Goal: Information Seeking & Learning: Check status

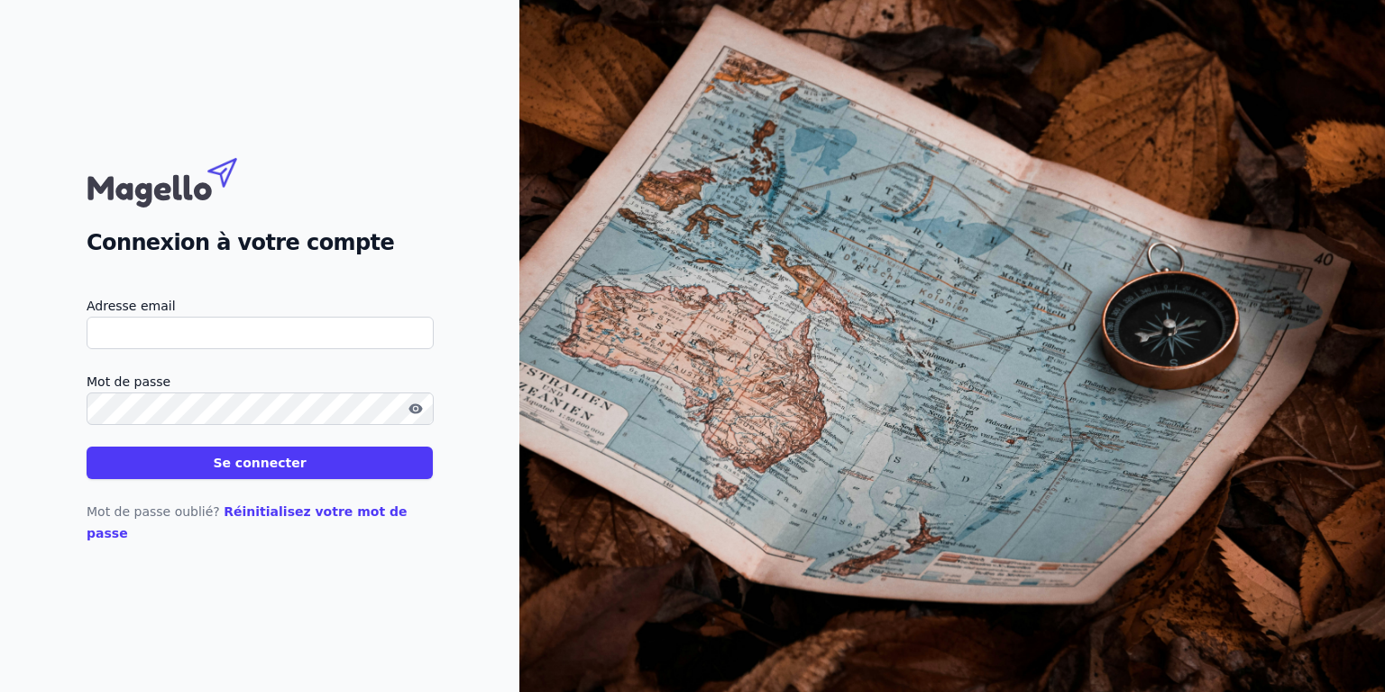
click at [281, 340] on input "Adresse email" at bounding box center [260, 333] width 347 height 32
type input "[EMAIL_ADDRESS][DOMAIN_NAME]"
click at [304, 463] on button "Se connecter" at bounding box center [260, 462] width 346 height 32
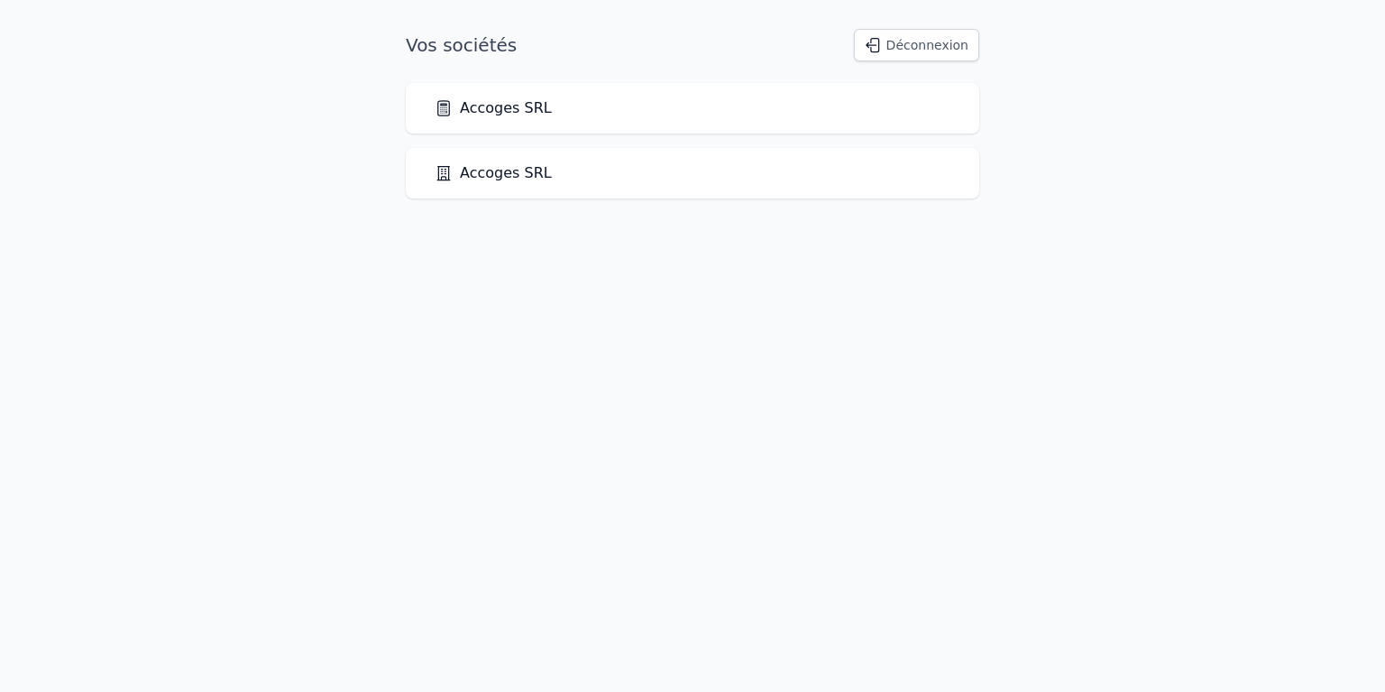
click at [480, 109] on link "Accoges SRL" at bounding box center [493, 108] width 117 height 22
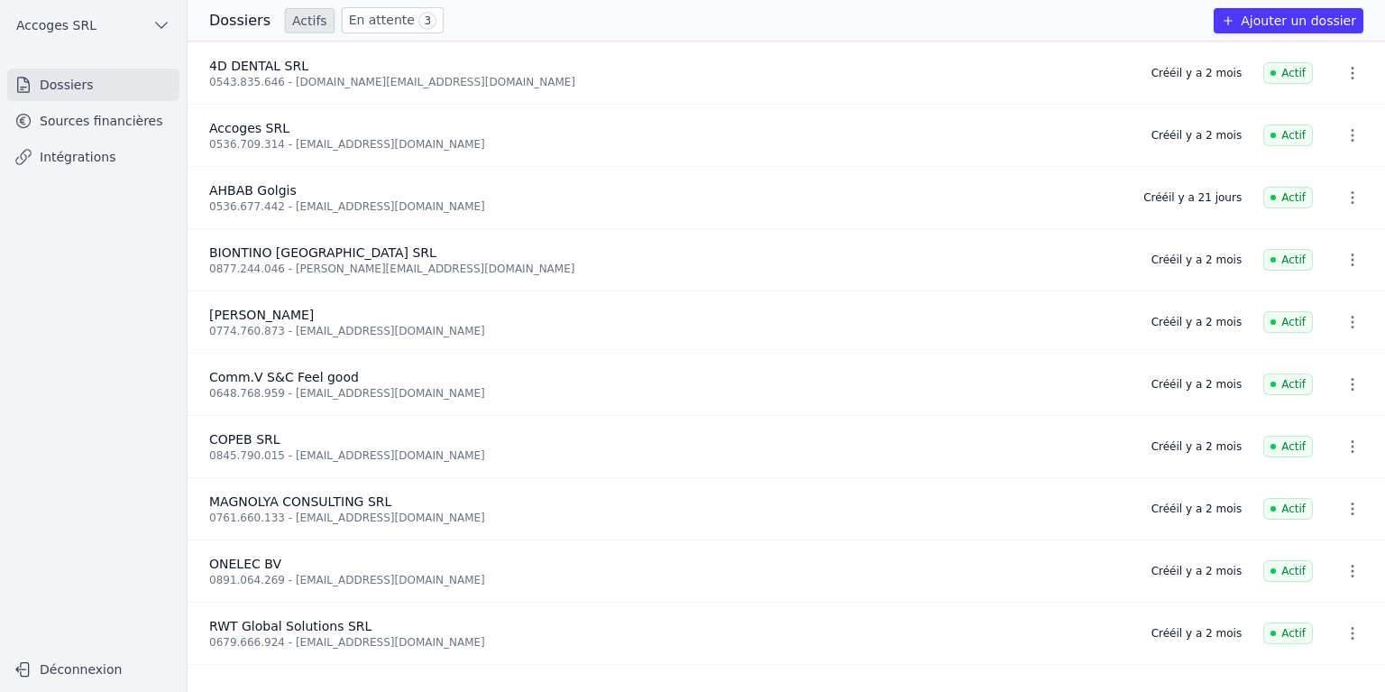
click at [102, 119] on link "Sources financières" at bounding box center [93, 121] width 172 height 32
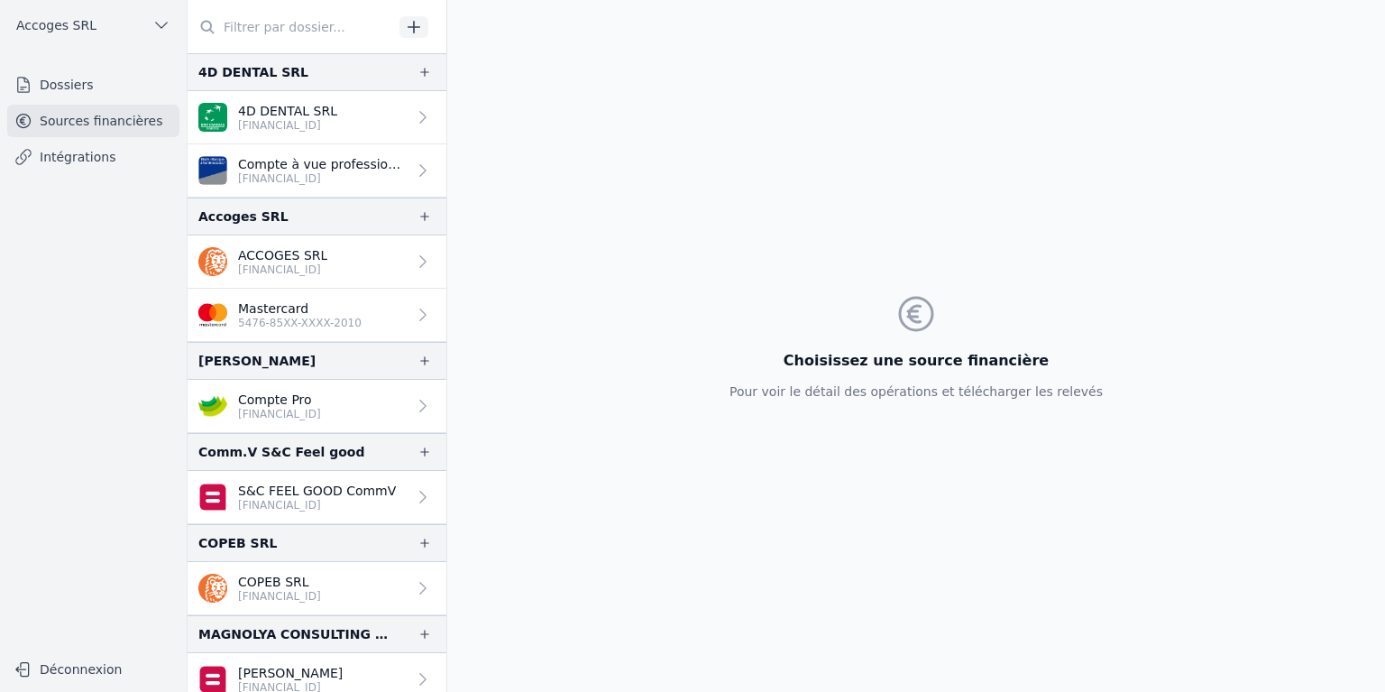
click at [295, 247] on p "ACCOGES SRL" at bounding box center [282, 255] width 89 height 18
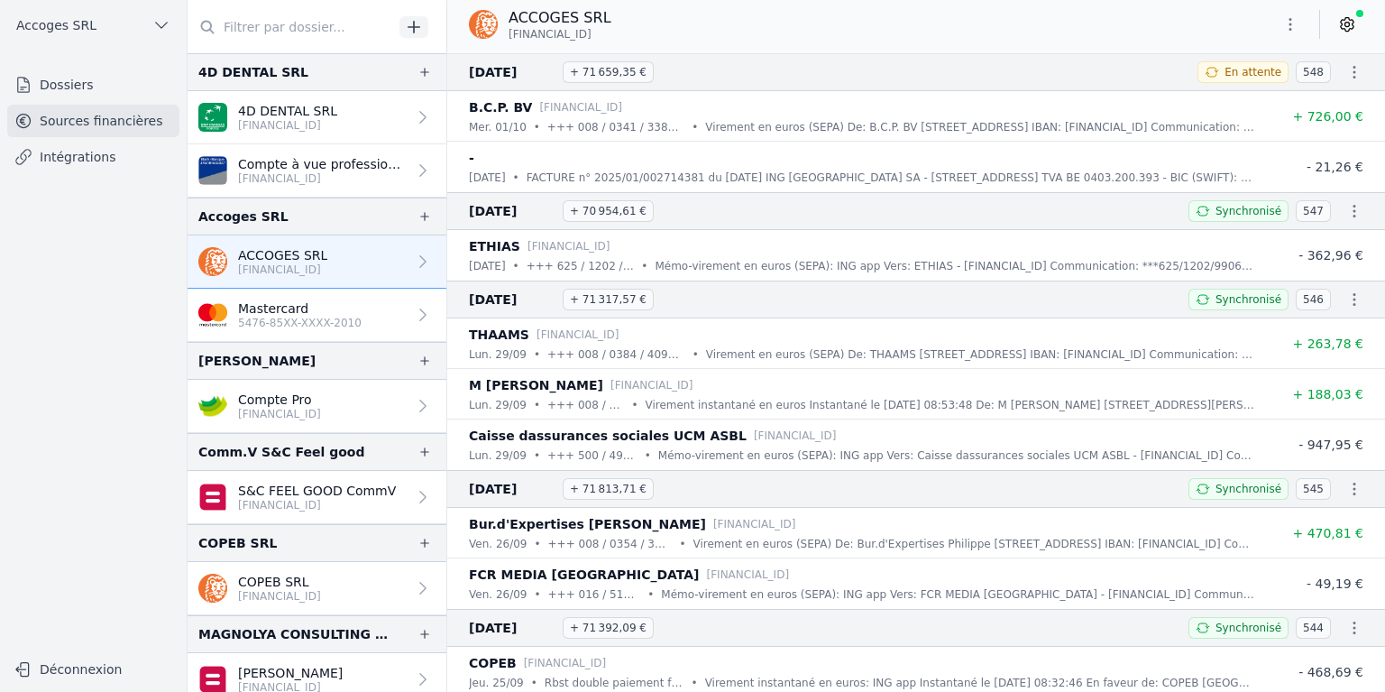
click at [1353, 211] on icon "button" at bounding box center [1355, 211] width 18 height 18
click at [1290, 28] on div at bounding box center [692, 346] width 1385 height 692
click at [1291, 34] on button "button" at bounding box center [1291, 24] width 36 height 29
click at [1353, 211] on div at bounding box center [692, 346] width 1385 height 692
click at [1354, 211] on icon "button" at bounding box center [1355, 211] width 3 height 13
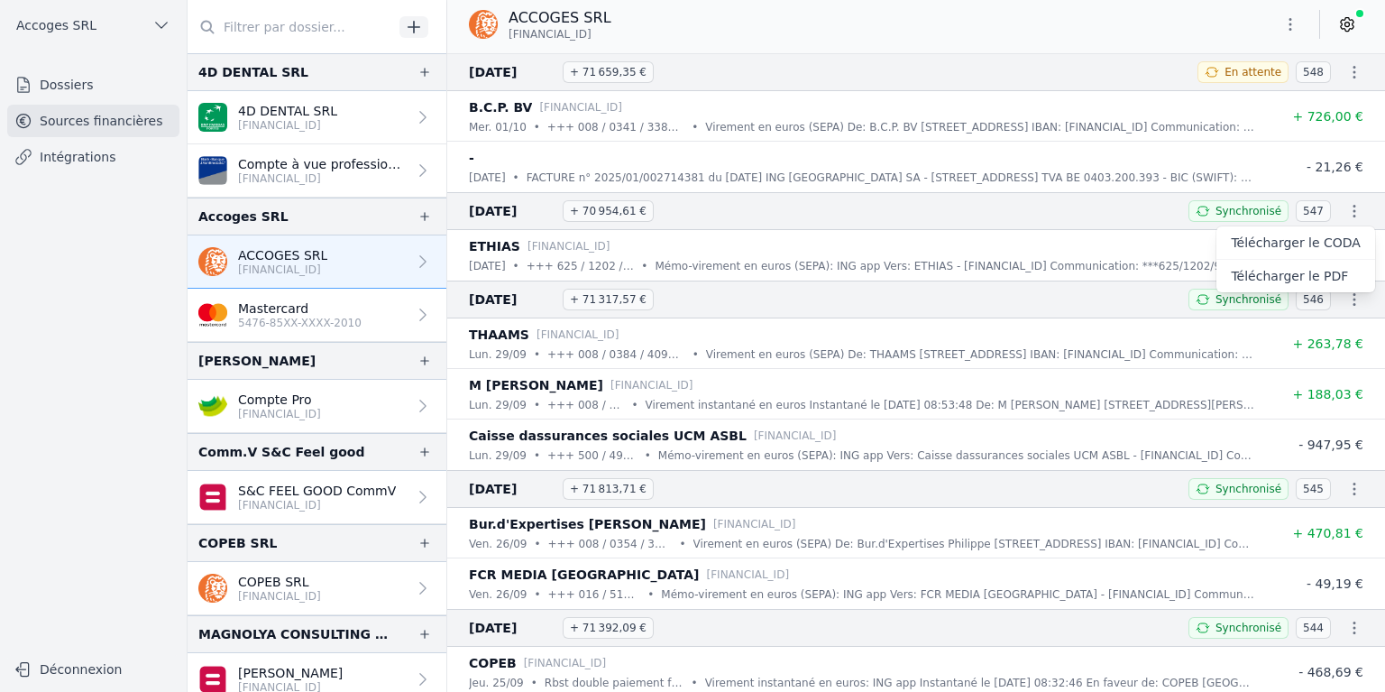
click at [1312, 273] on link "Télécharger le PDF" at bounding box center [1296, 276] width 159 height 32
click at [337, 126] on p "[FINANCIAL_ID]" at bounding box center [287, 125] width 99 height 14
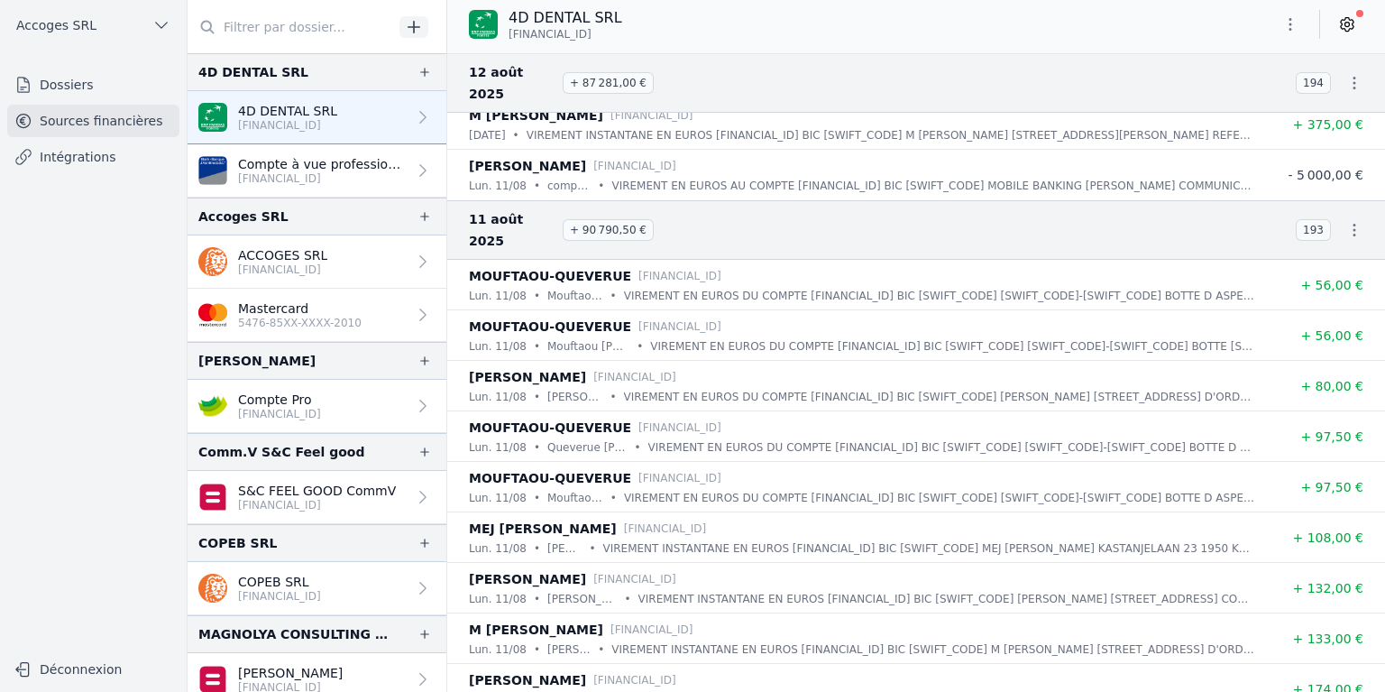
scroll to position [191, 0]
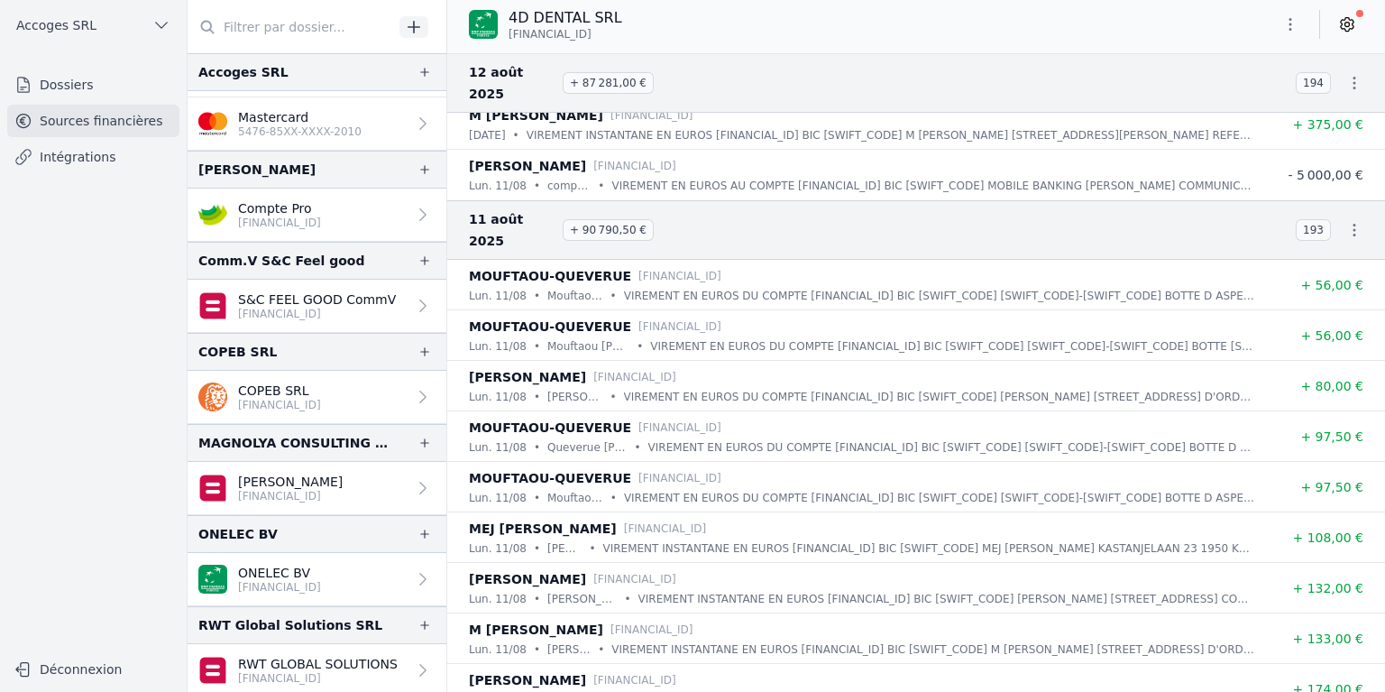
click at [278, 574] on p "ONELEC BV" at bounding box center [279, 573] width 83 height 18
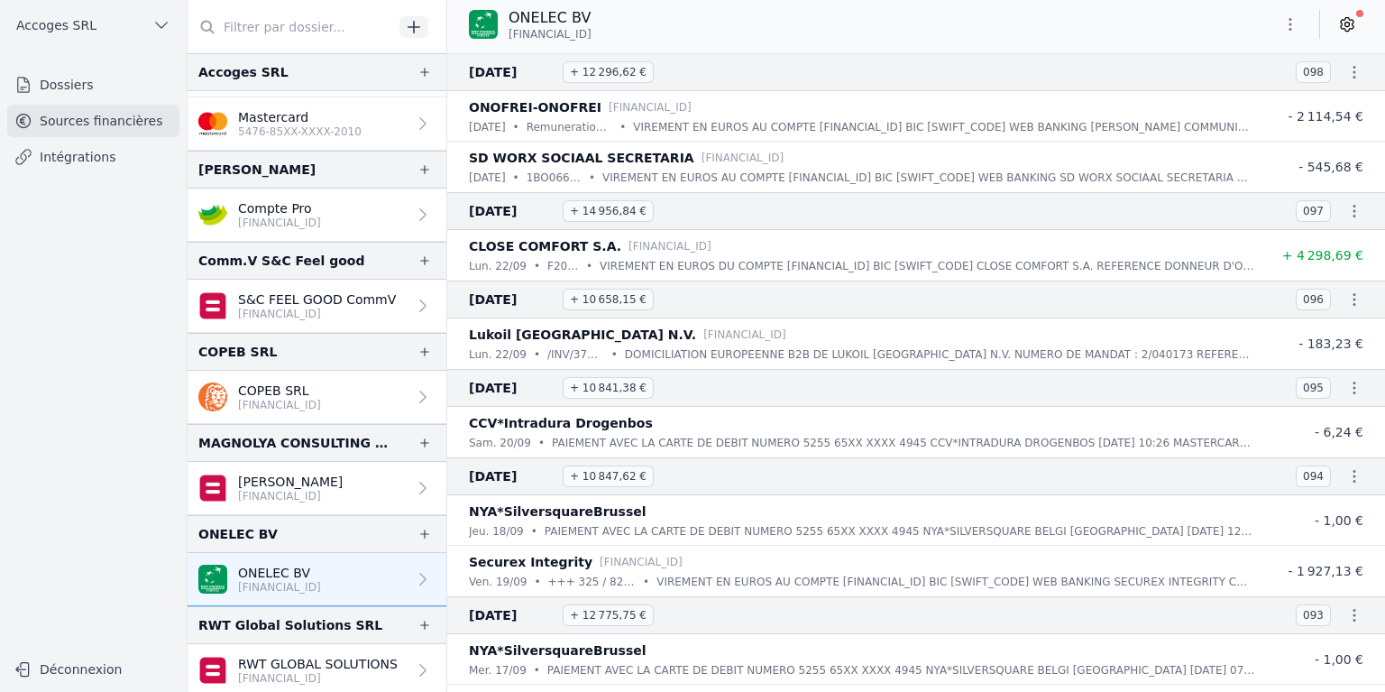
click at [148, 96] on link "Dossiers" at bounding box center [93, 85] width 172 height 32
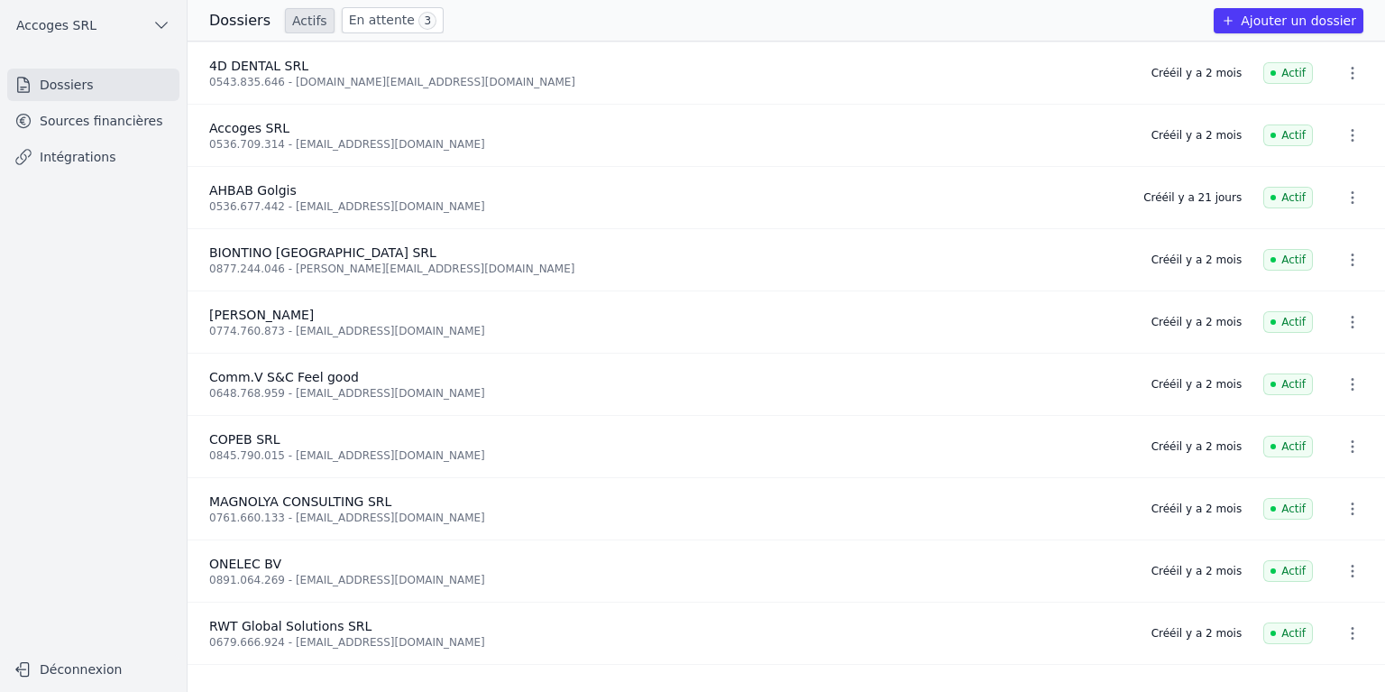
click at [359, 14] on link "En attente 3" at bounding box center [393, 20] width 102 height 26
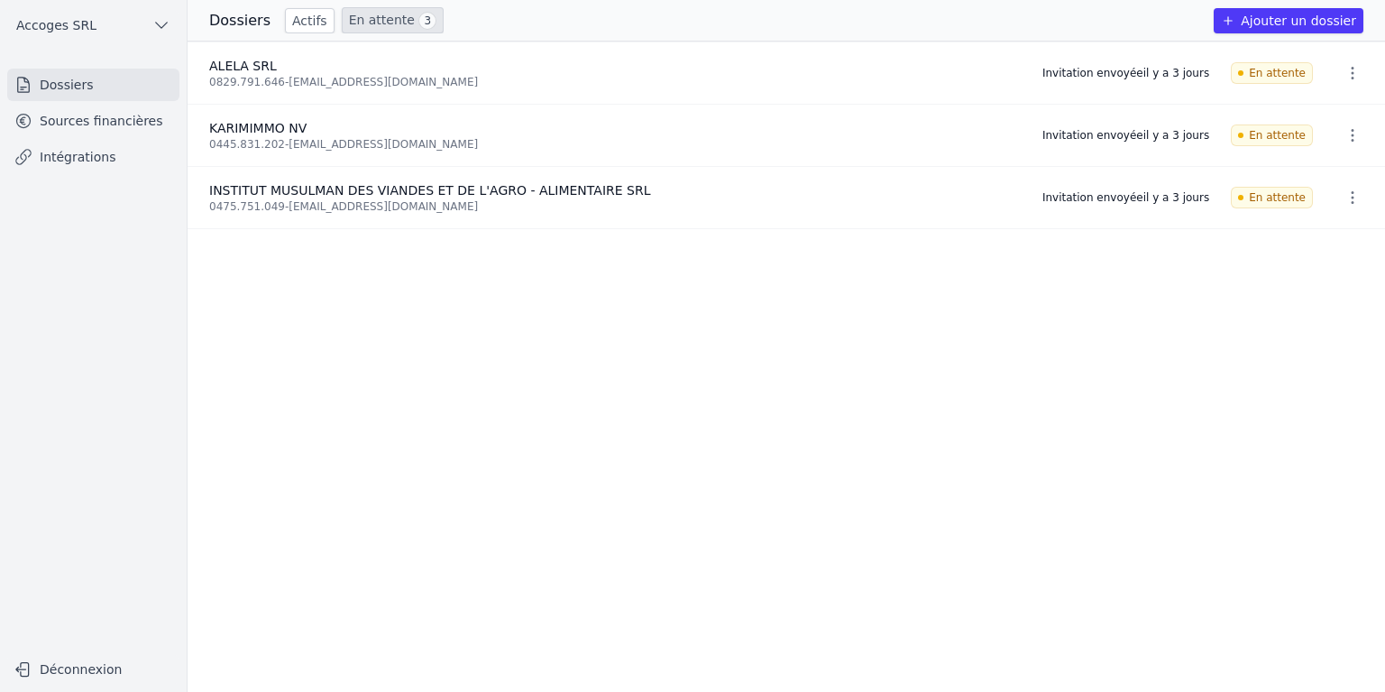
click at [309, 18] on link "Actifs" at bounding box center [310, 20] width 50 height 25
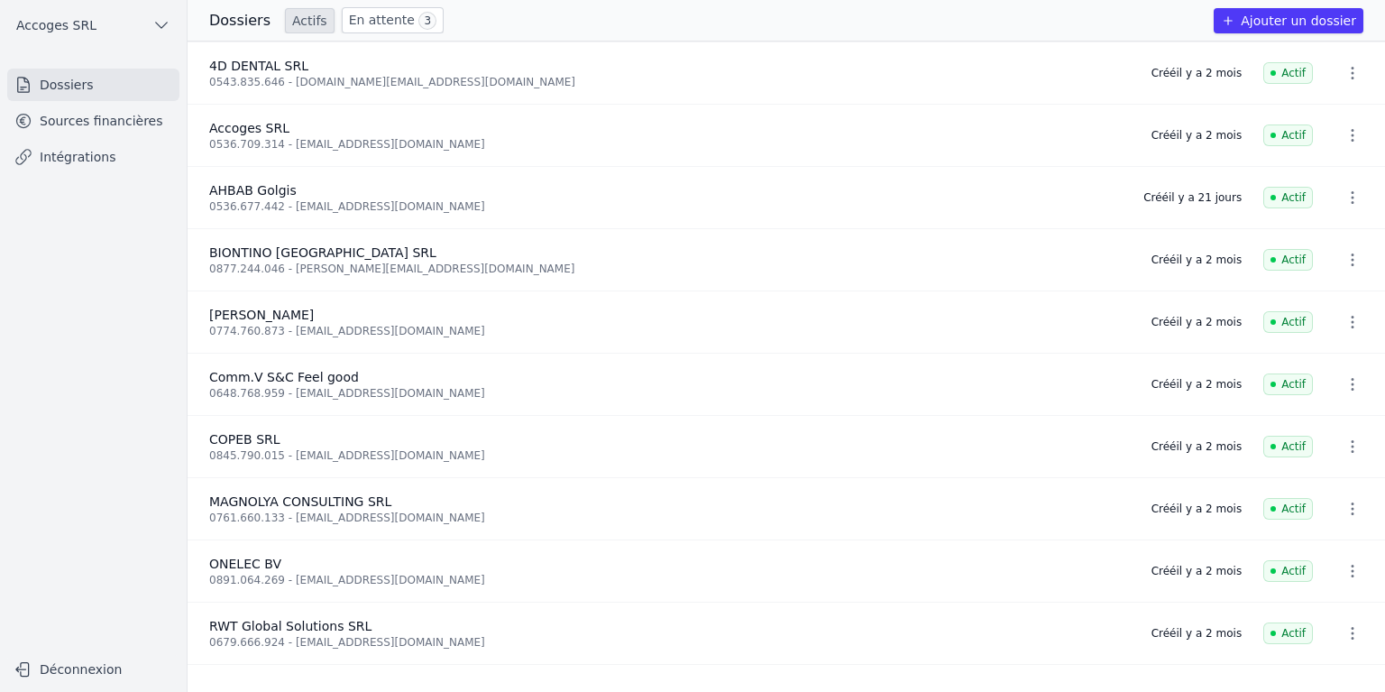
click at [78, 677] on button "Déconnexion" at bounding box center [93, 669] width 172 height 29
